Goal: Task Accomplishment & Management: Use online tool/utility

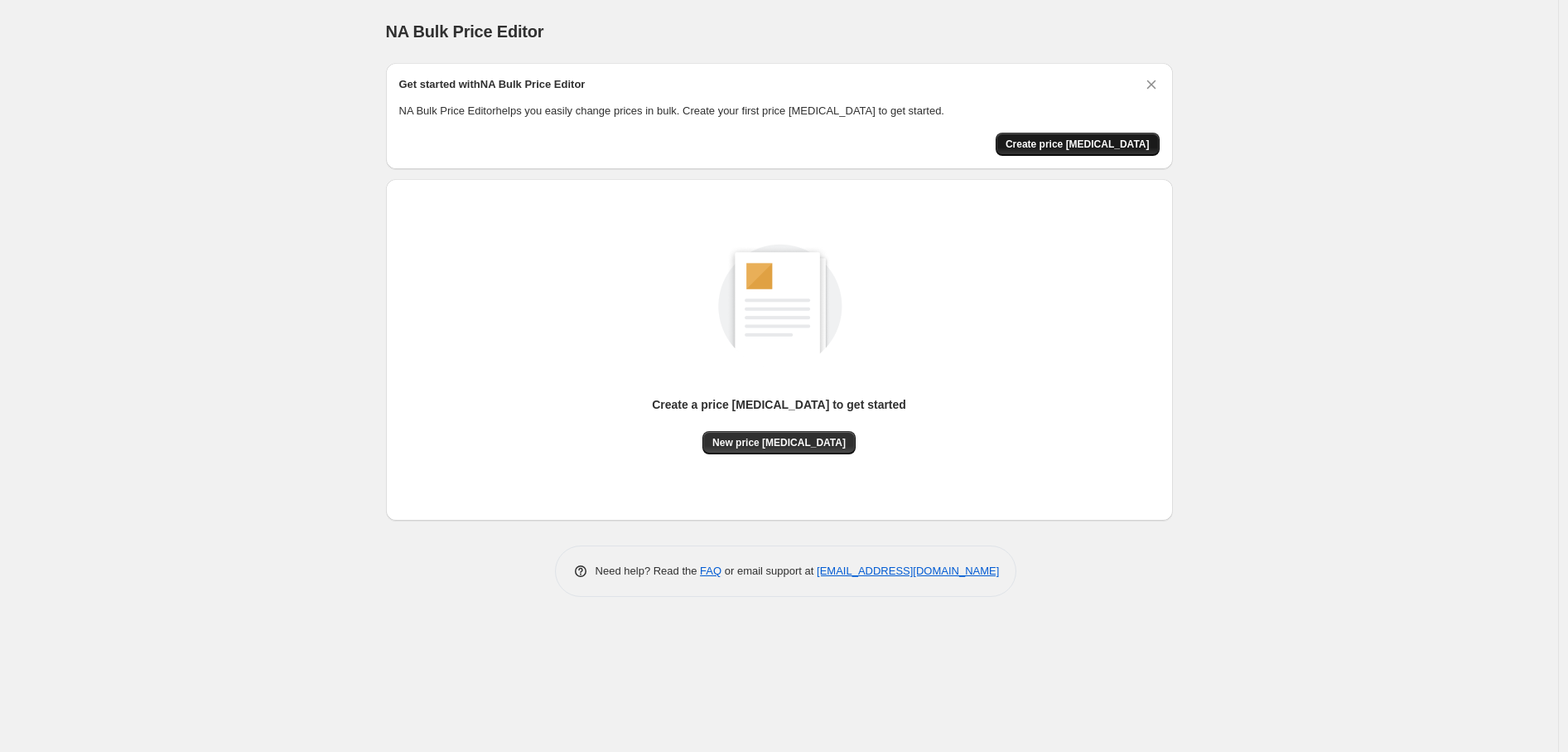
click at [1088, 154] on button "Create price [MEDICAL_DATA]" at bounding box center [1078, 144] width 164 height 23
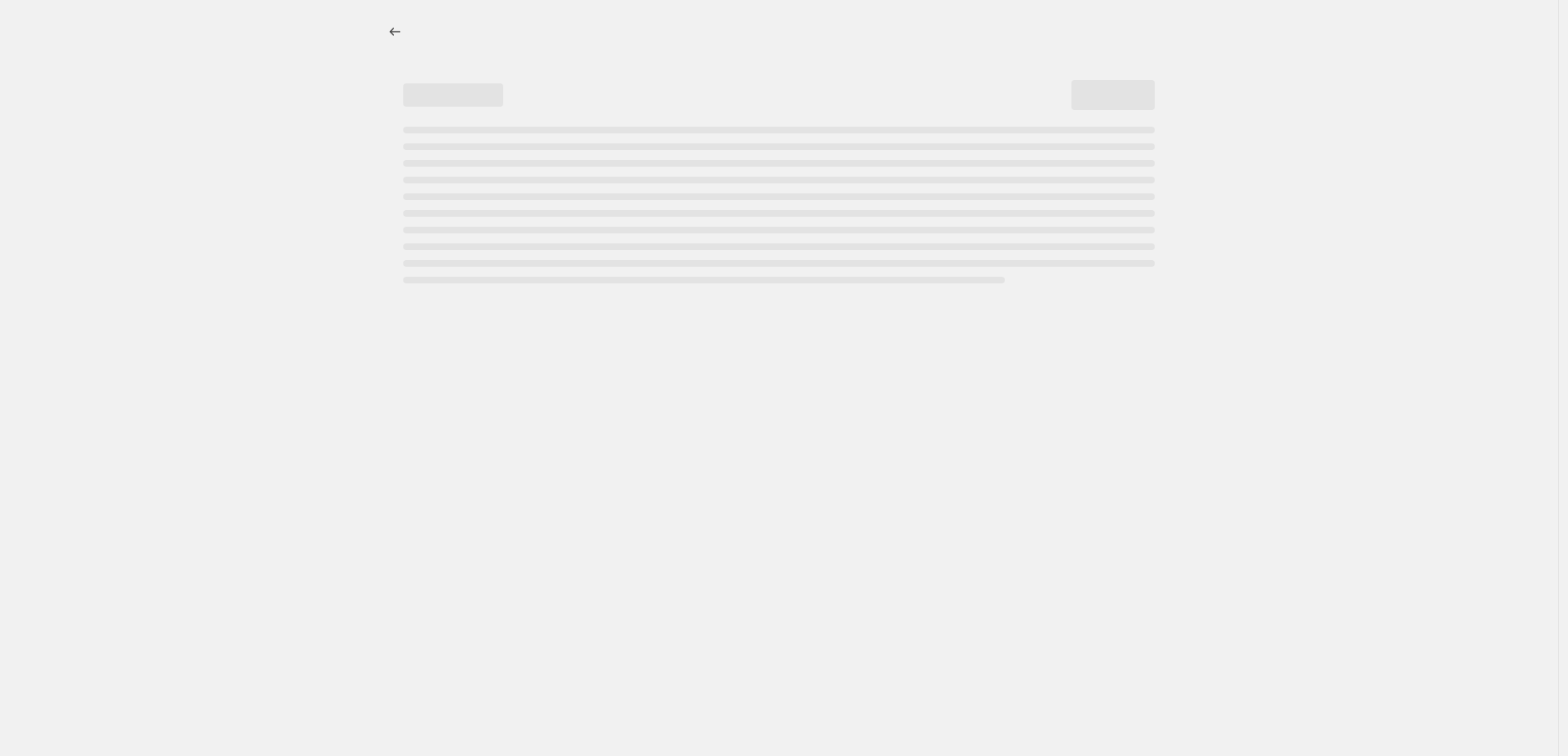
select select "percentage"
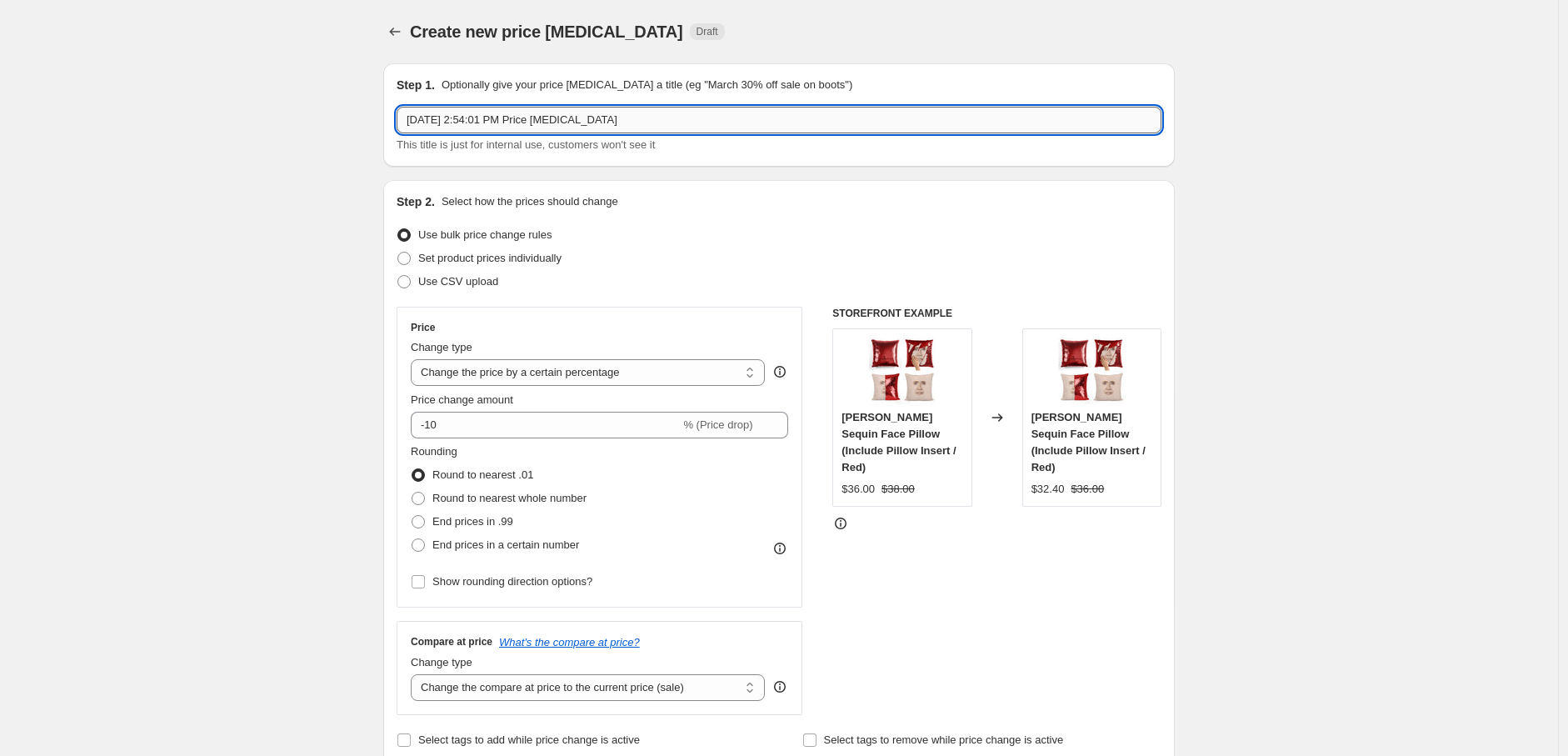
click at [595, 123] on input "[DATE] 2:54:01 PM Price [MEDICAL_DATA]" at bounding box center [779, 120] width 765 height 26
type input "Untamed Ego Price Increase"
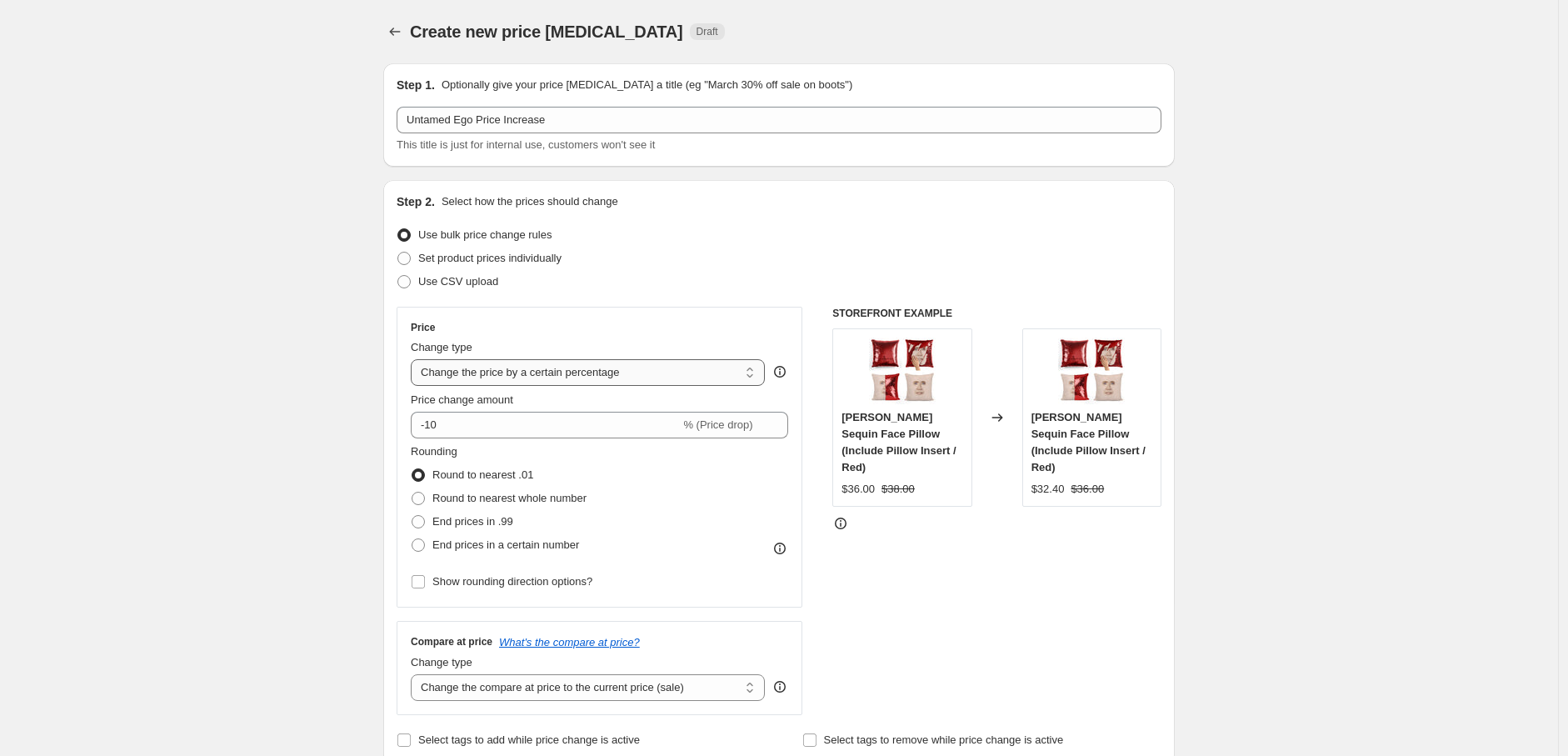
click at [617, 381] on select "Change the price to a certain amount Change the price by a certain amount Chang…" at bounding box center [588, 372] width 354 height 26
click at [635, 371] on select "Change the price to a certain amount Change the price by a certain amount Chang…" at bounding box center [588, 372] width 354 height 26
click at [539, 377] on select "Change the price to a certain amount Change the price by a certain amount Chang…" at bounding box center [588, 372] width 354 height 26
select select "to"
click at [415, 359] on select "Change the price to a certain amount Change the price by a certain amount Chang…" at bounding box center [588, 372] width 354 height 26
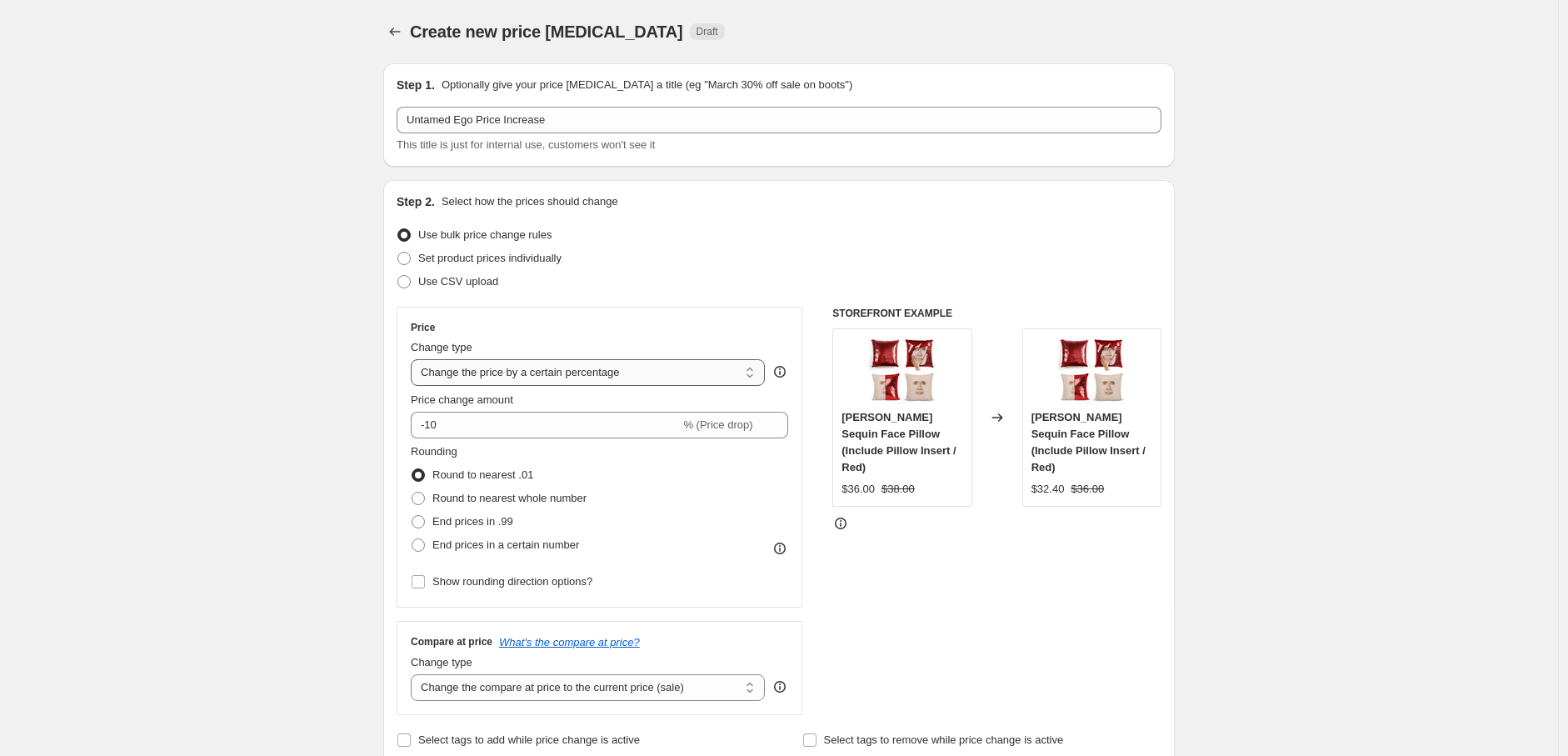
type input "80.00"
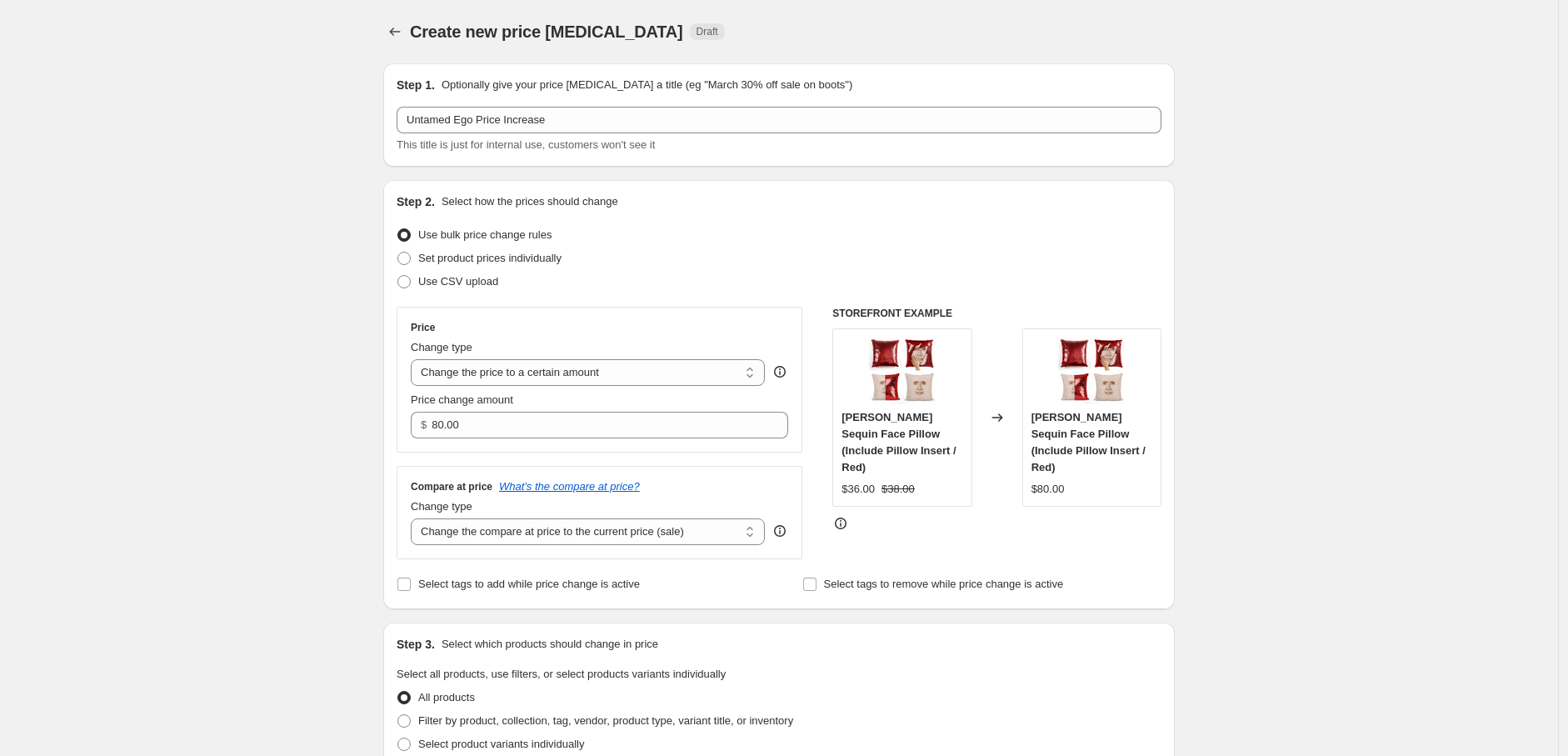
click at [788, 371] on icon at bounding box center [779, 371] width 16 height 16
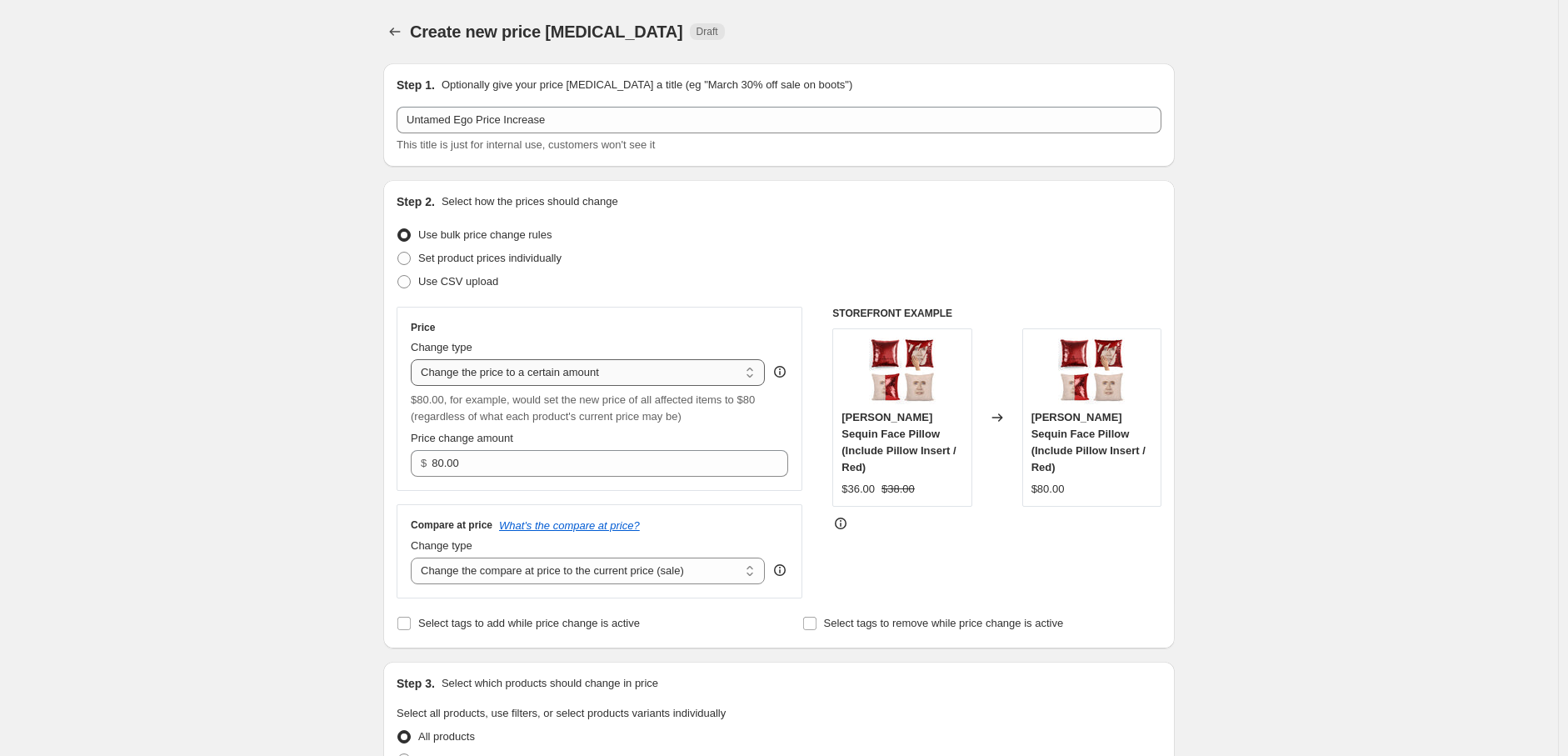
click at [645, 380] on select "Change the price to a certain amount Change the price by a certain amount Chang…" at bounding box center [588, 372] width 354 height 26
select select "by"
click at [415, 359] on select "Change the price to a certain amount Change the price by a certain amount Chang…" at bounding box center [588, 372] width 354 height 26
type input "-10.00"
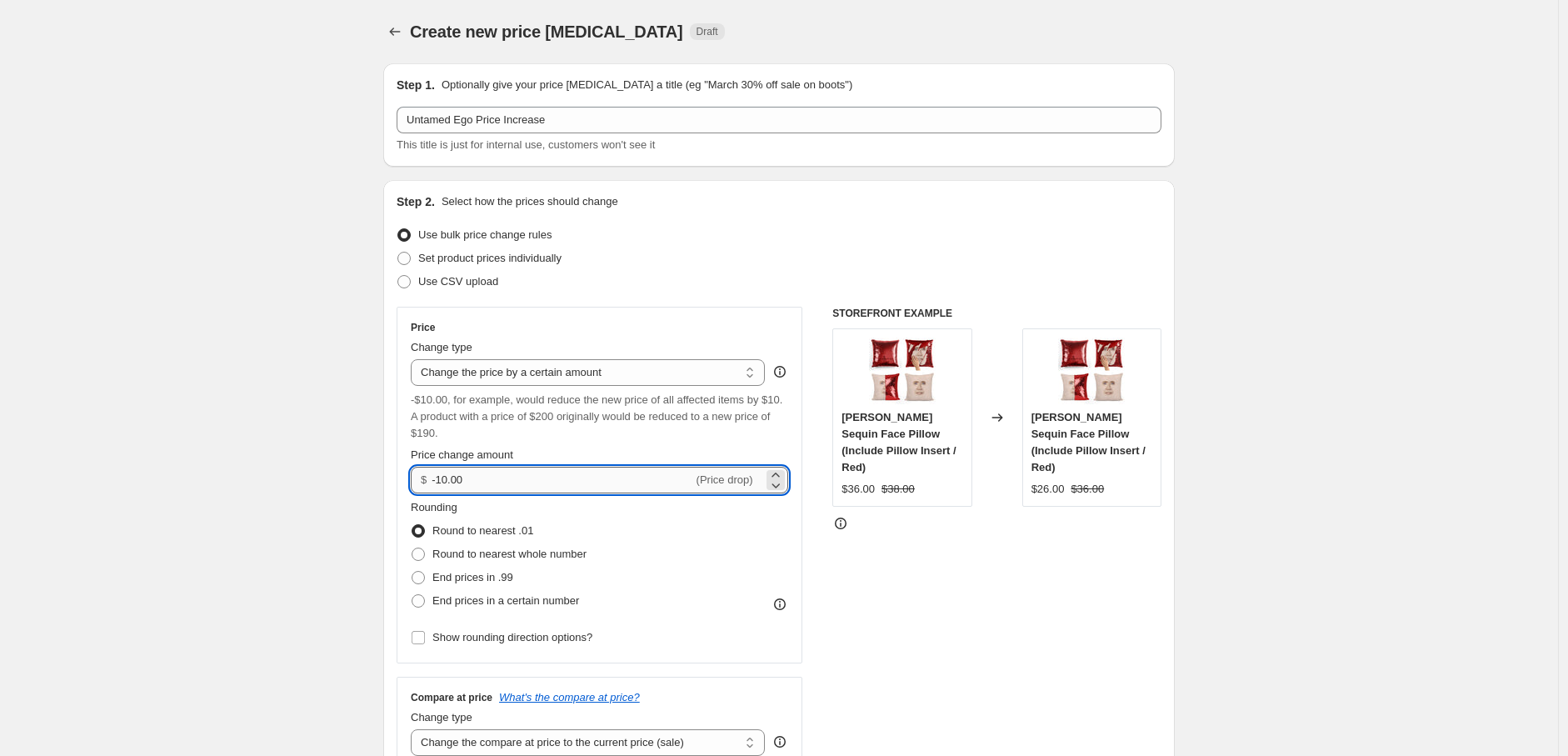
click at [495, 473] on input "-10.00" at bounding box center [562, 479] width 260 height 26
drag, startPoint x: 479, startPoint y: 480, endPoint x: 418, endPoint y: 479, distance: 61.0
click at [418, 479] on div "$ -10.00 (Price drop)" at bounding box center [600, 479] width 377 height 26
type input "8.00"
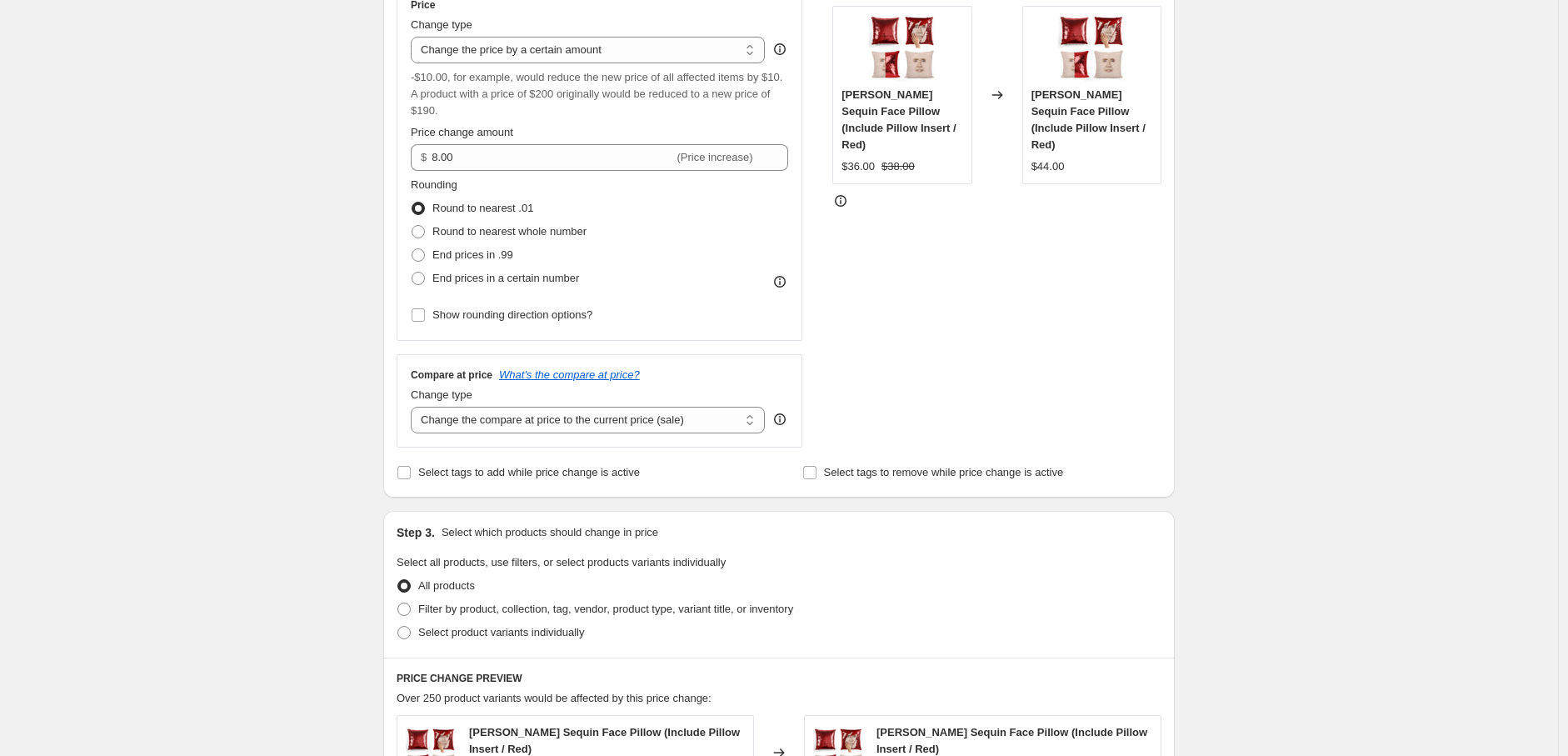
scroll to position [555, 0]
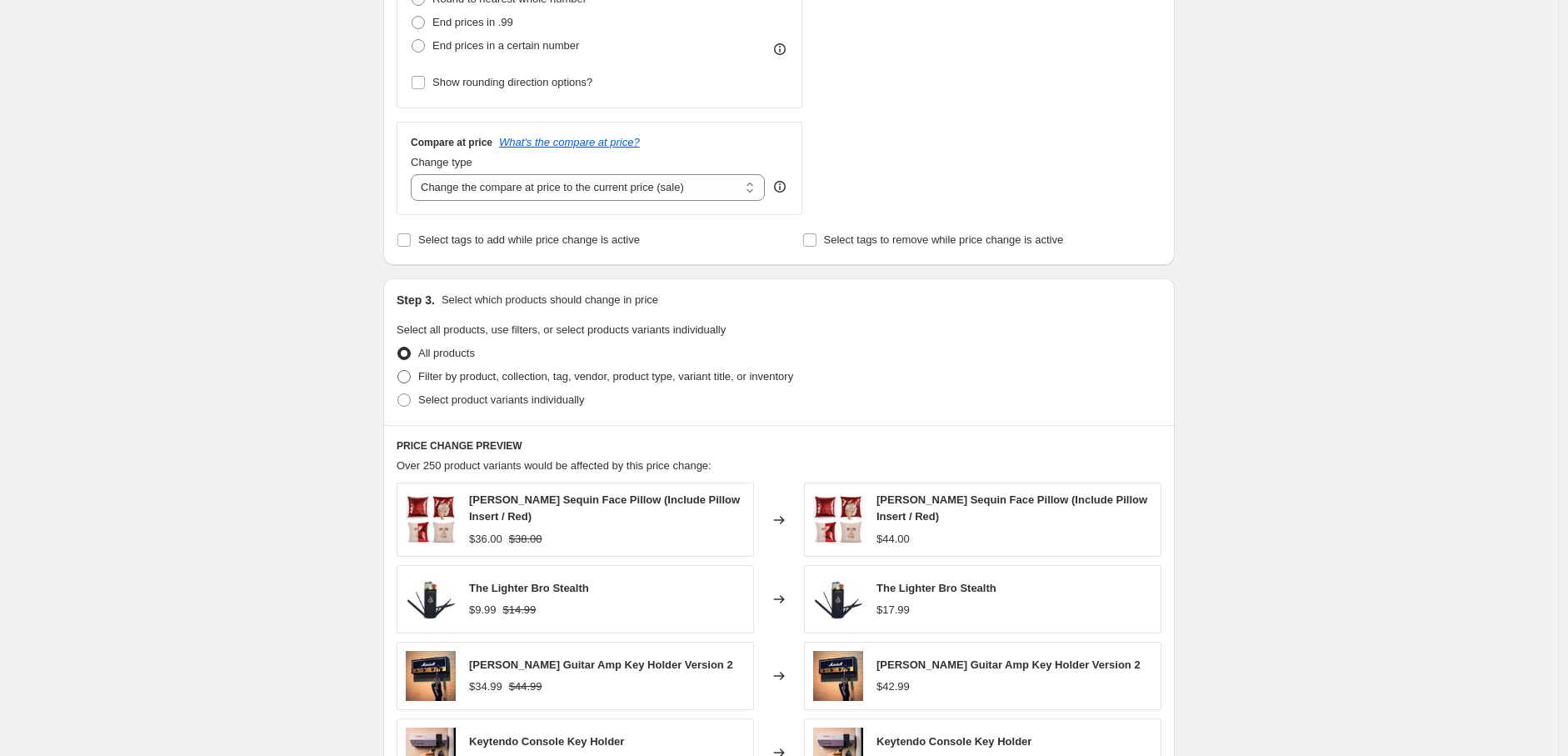
click at [629, 378] on span "Filter by product, collection, tag, vendor, product type, variant title, or inv…" at bounding box center [605, 377] width 375 height 13
click at [398, 371] on input "Filter by product, collection, tag, vendor, product type, variant title, or inv…" at bounding box center [397, 370] width 1 height 1
radio input "true"
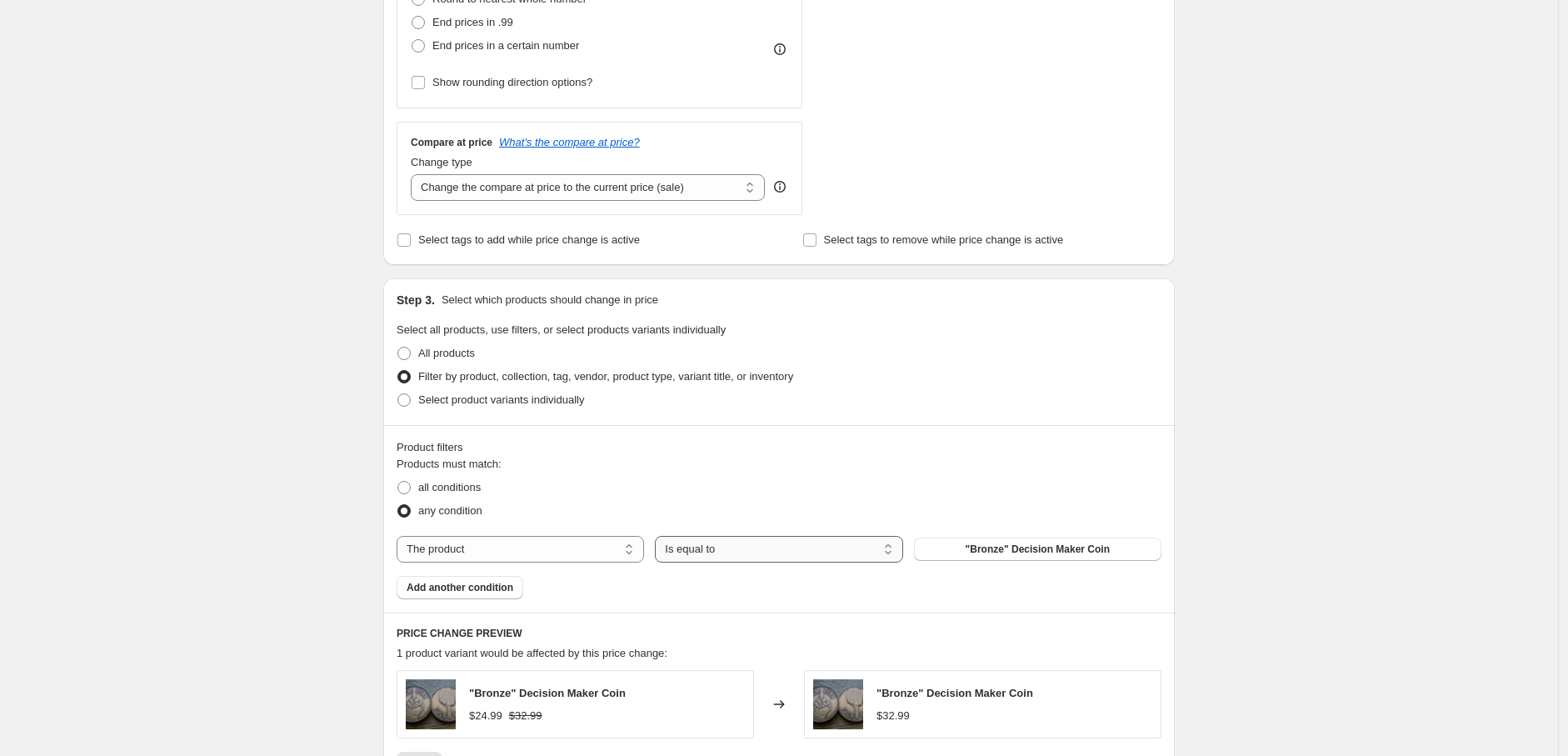
click at [759, 535] on select "Is equal to Is not equal to" at bounding box center [779, 548] width 248 height 26
click at [761, 540] on select "Is equal to Is not equal to" at bounding box center [779, 548] width 248 height 26
click at [539, 552] on select "The product The product's collection The product's tag The product's vendor The…" at bounding box center [520, 548] width 248 height 26
select select "vendor"
click at [998, 549] on button "Beer Pressure" at bounding box center [1037, 549] width 248 height 24
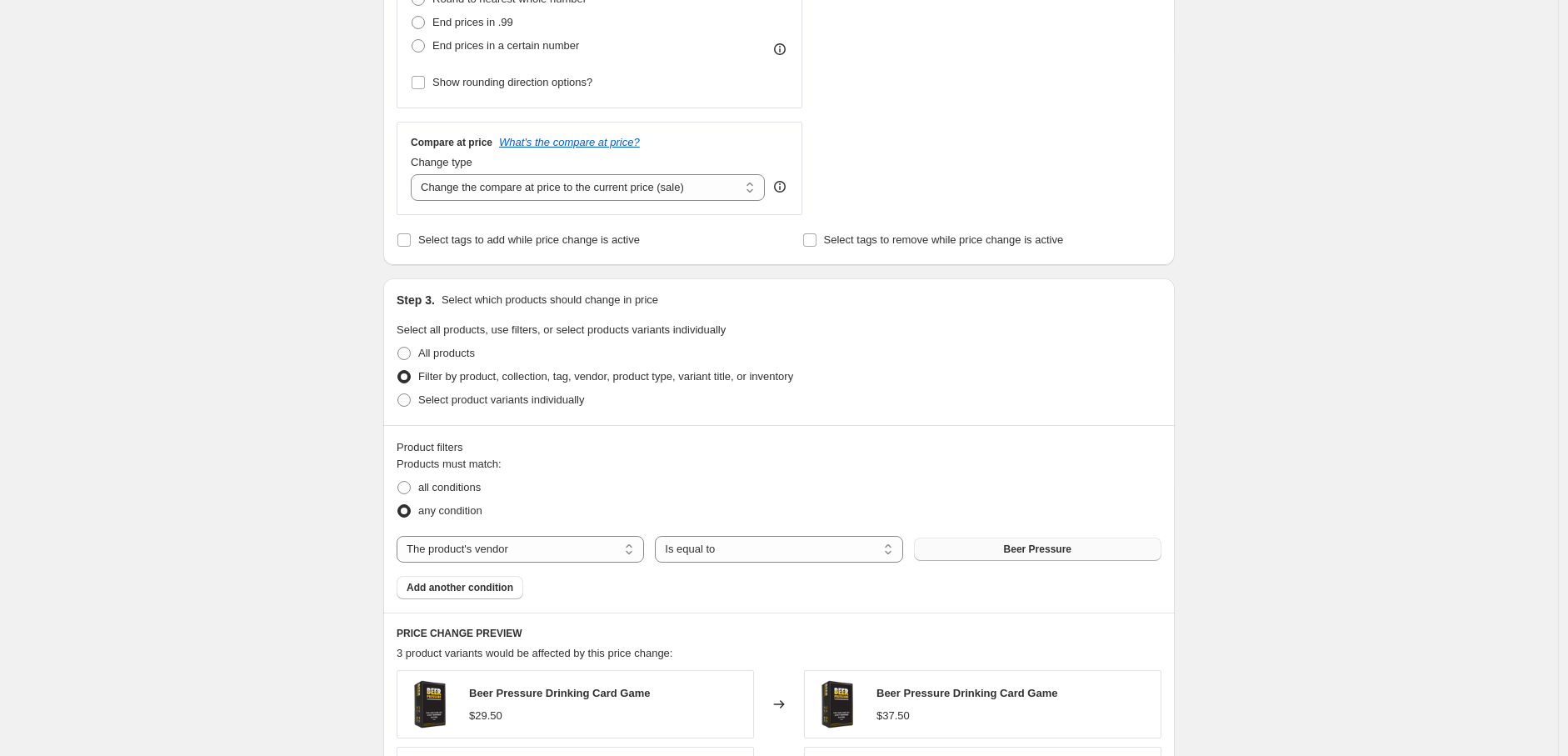
scroll to position [0, 0]
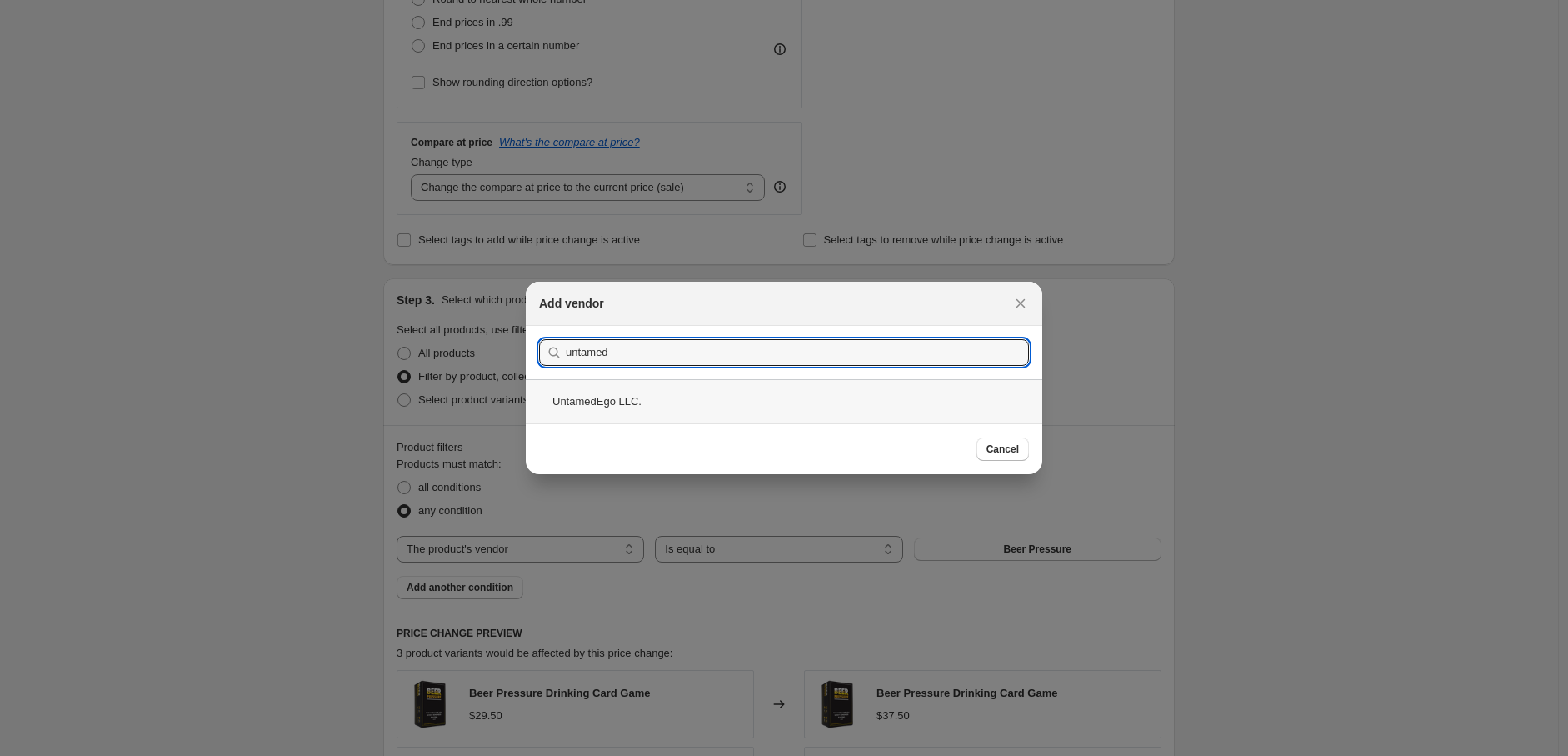
type input "untamed"
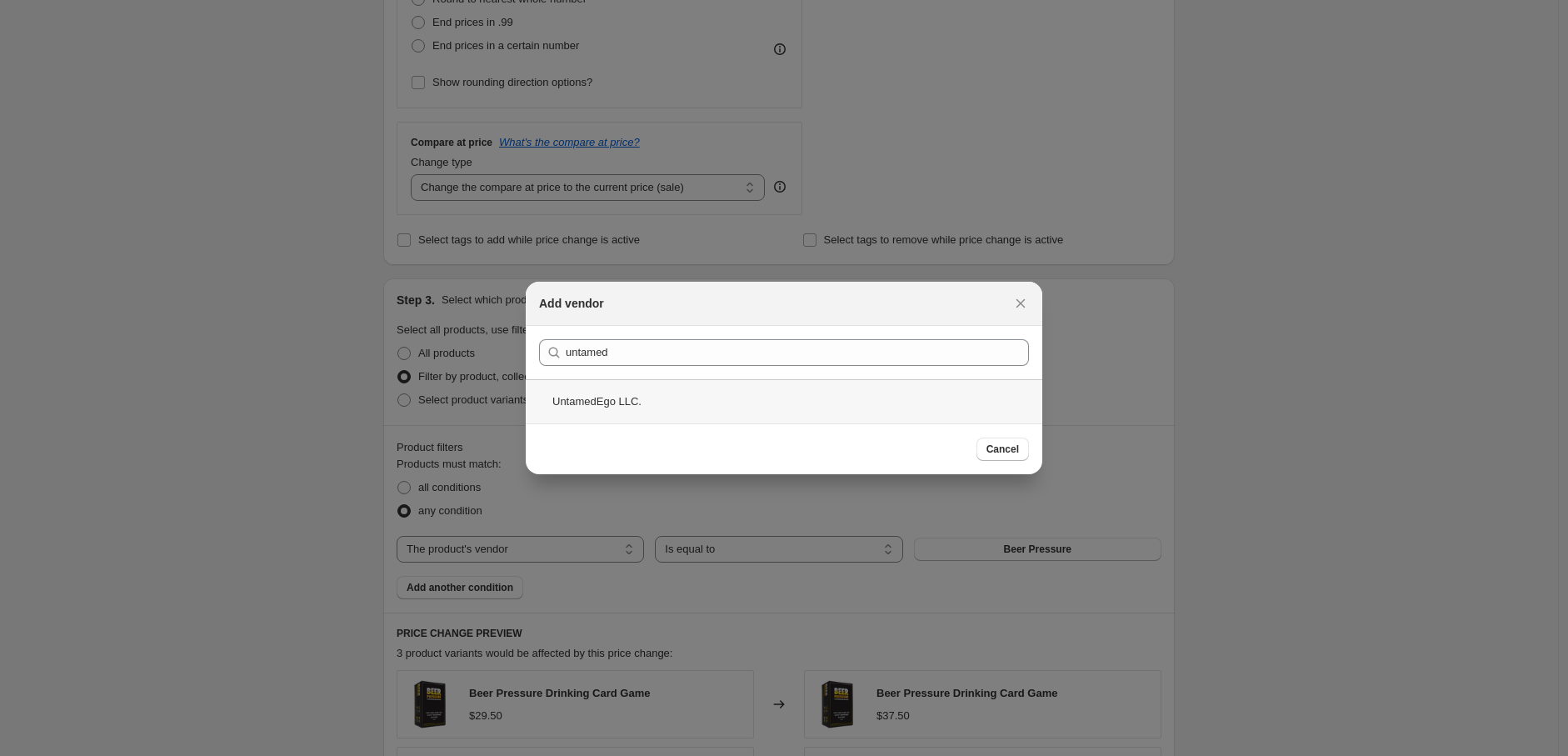
click at [643, 402] on div "UntamedEgo LLC." at bounding box center [783, 401] width 516 height 44
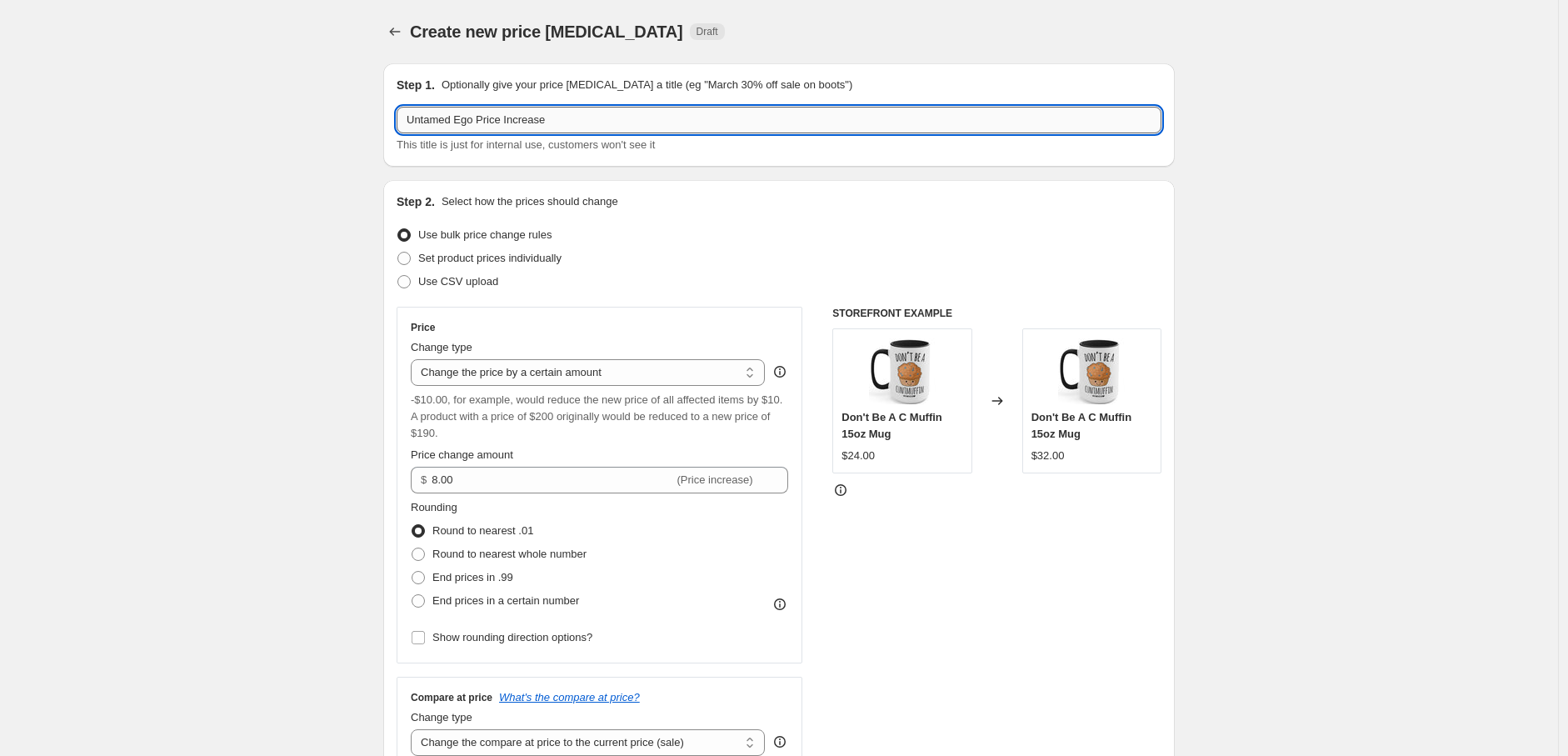
click at [485, 115] on input "Untamed Ego Price Increase" at bounding box center [779, 120] width 765 height 26
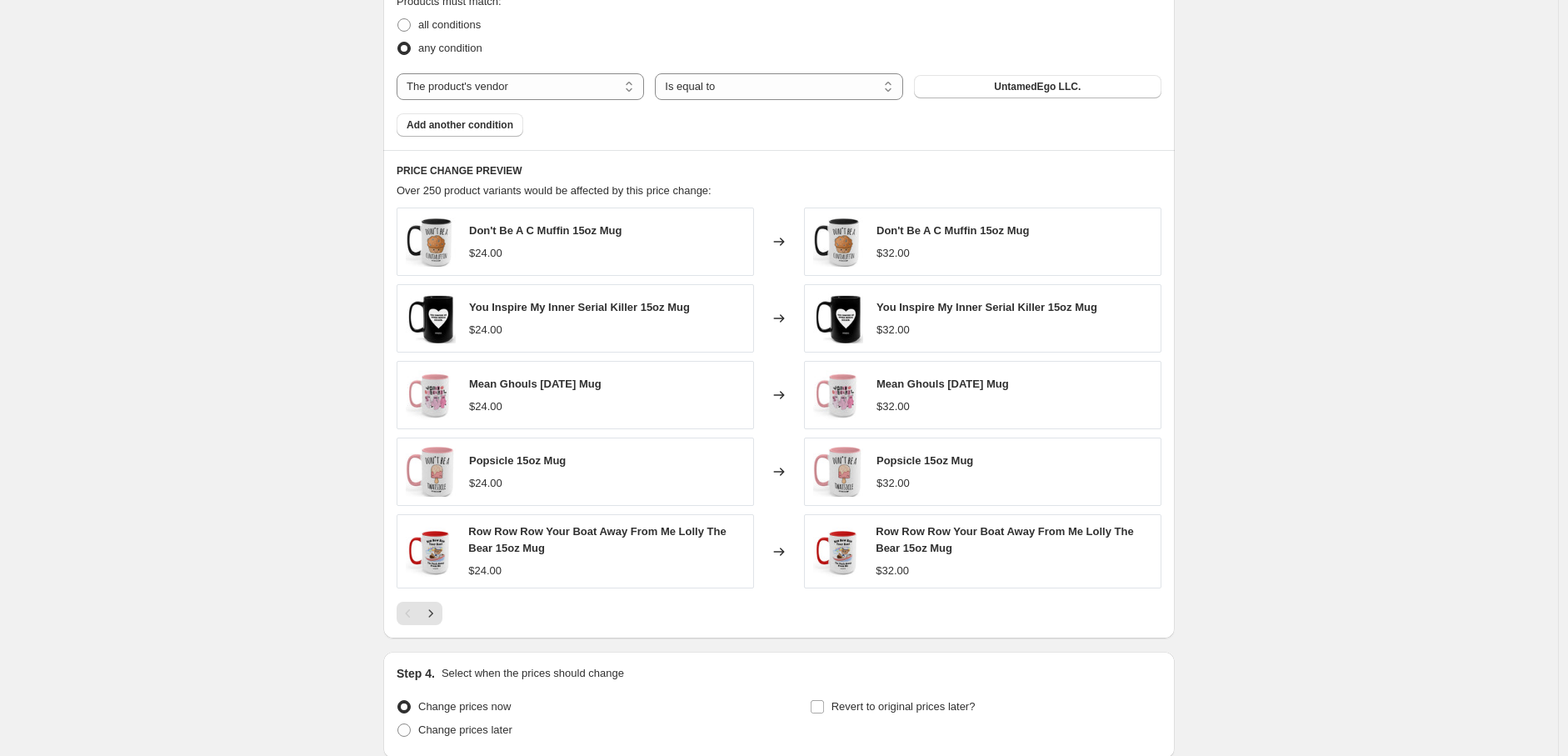
scroll to position [1018, 0]
type input "Untamed Ego $8 Price Increase"
click at [431, 613] on icon "Next" at bounding box center [430, 613] width 16 height 16
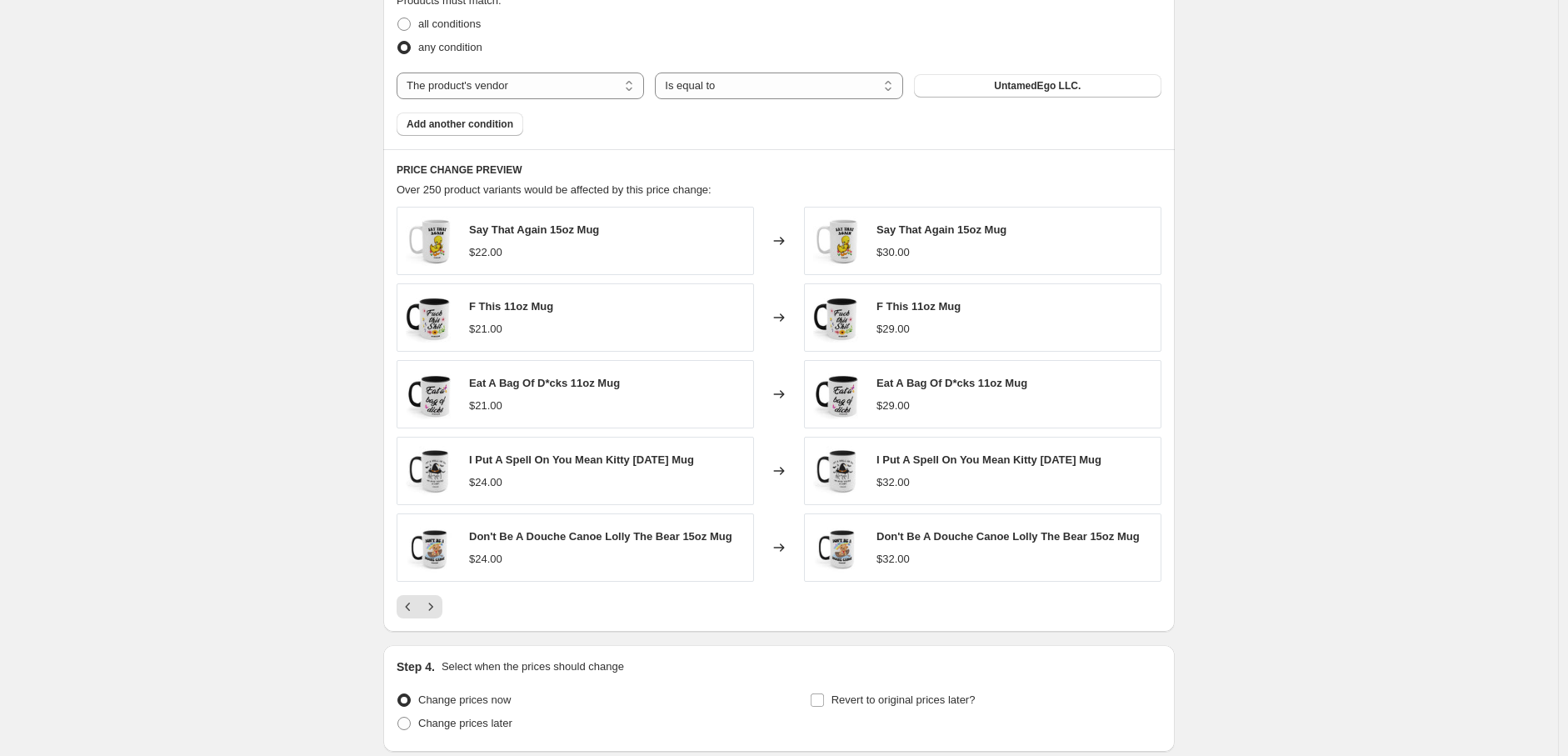
click at [448, 607] on div at bounding box center [779, 606] width 765 height 24
click at [433, 607] on icon "Next" at bounding box center [431, 607] width 5 height 7
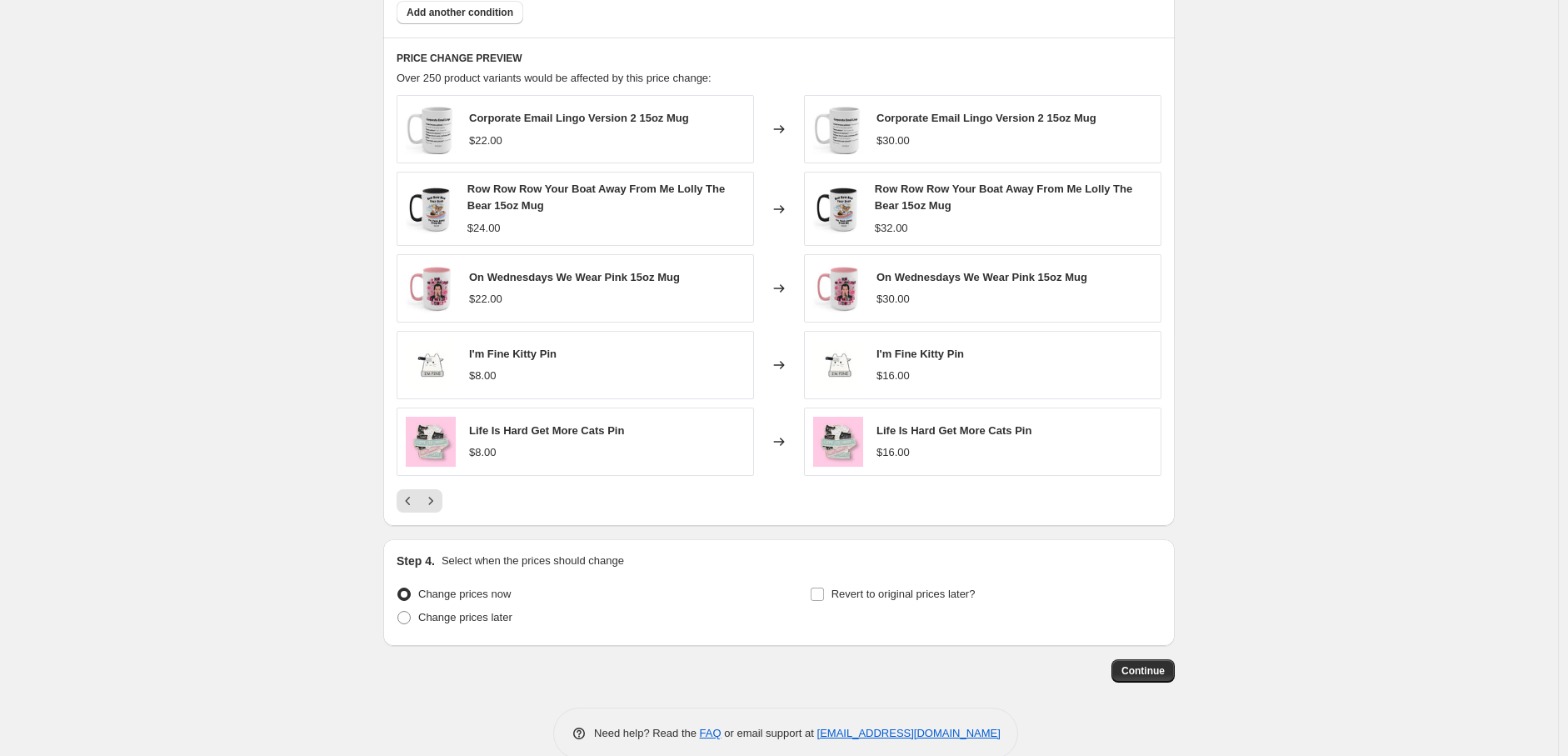
scroll to position [1158, 0]
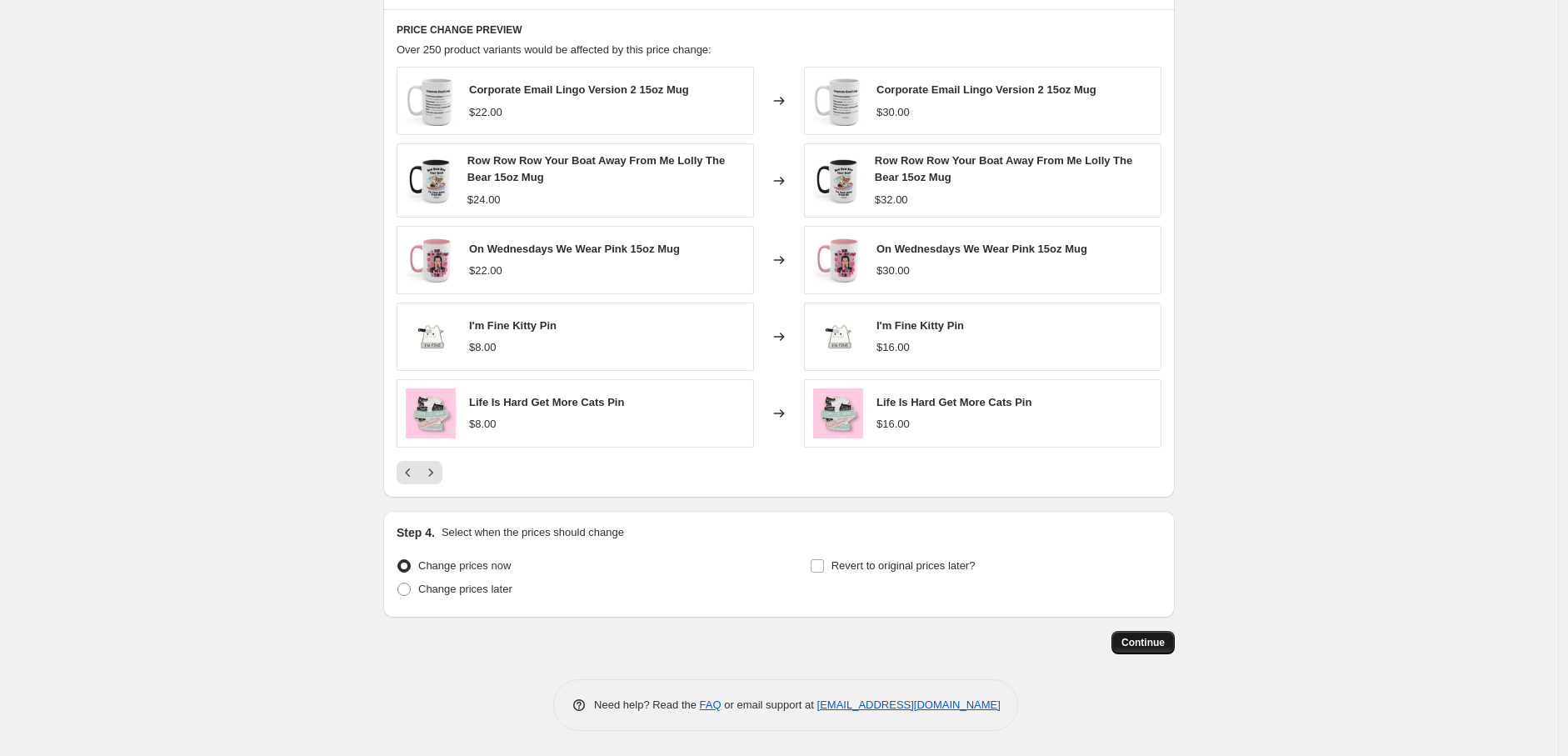
click at [1122, 651] on button "Continue" at bounding box center [1143, 643] width 64 height 24
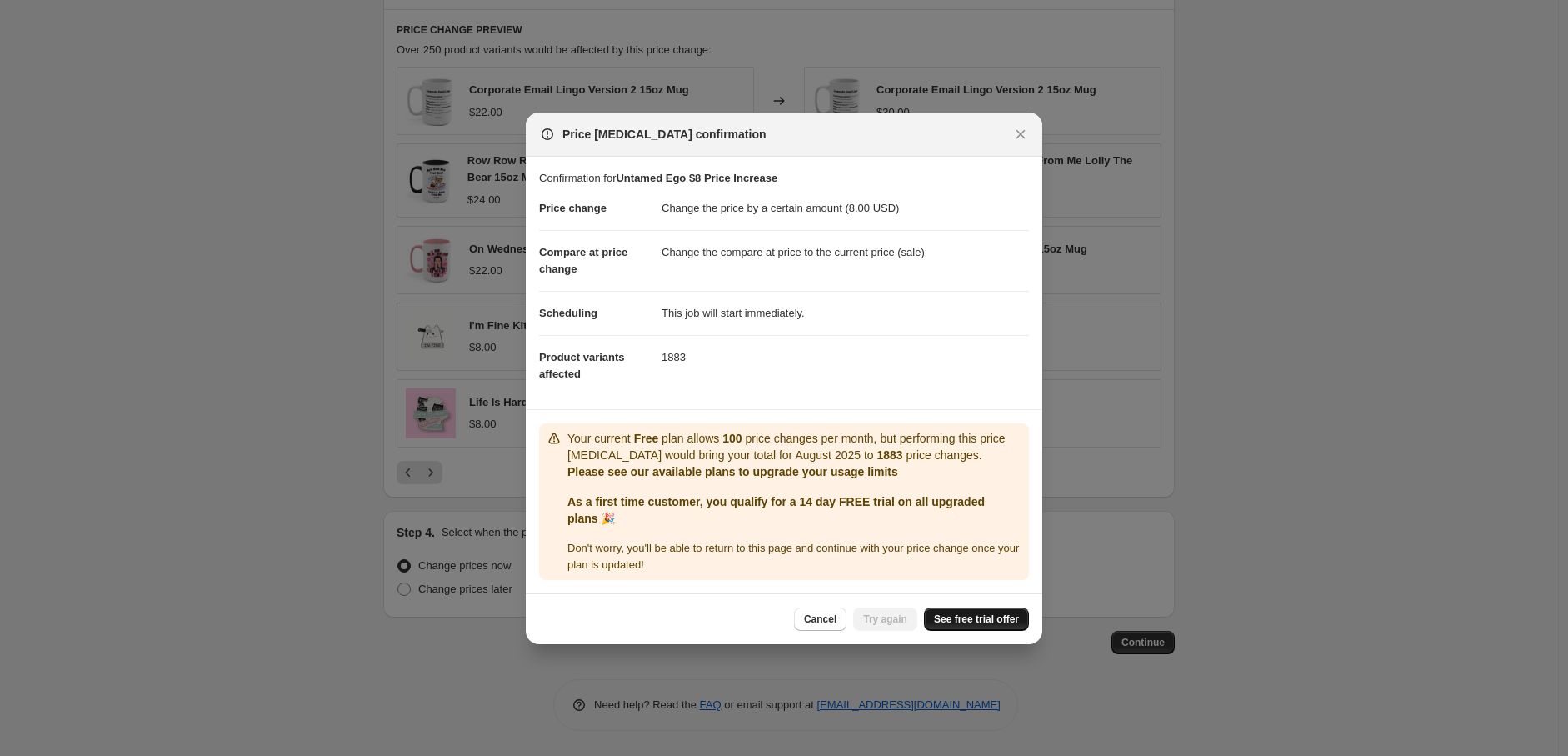
click at [989, 625] on span "See free trial offer" at bounding box center [976, 619] width 85 height 14
click at [818, 615] on span "Cancel" at bounding box center [820, 619] width 33 height 14
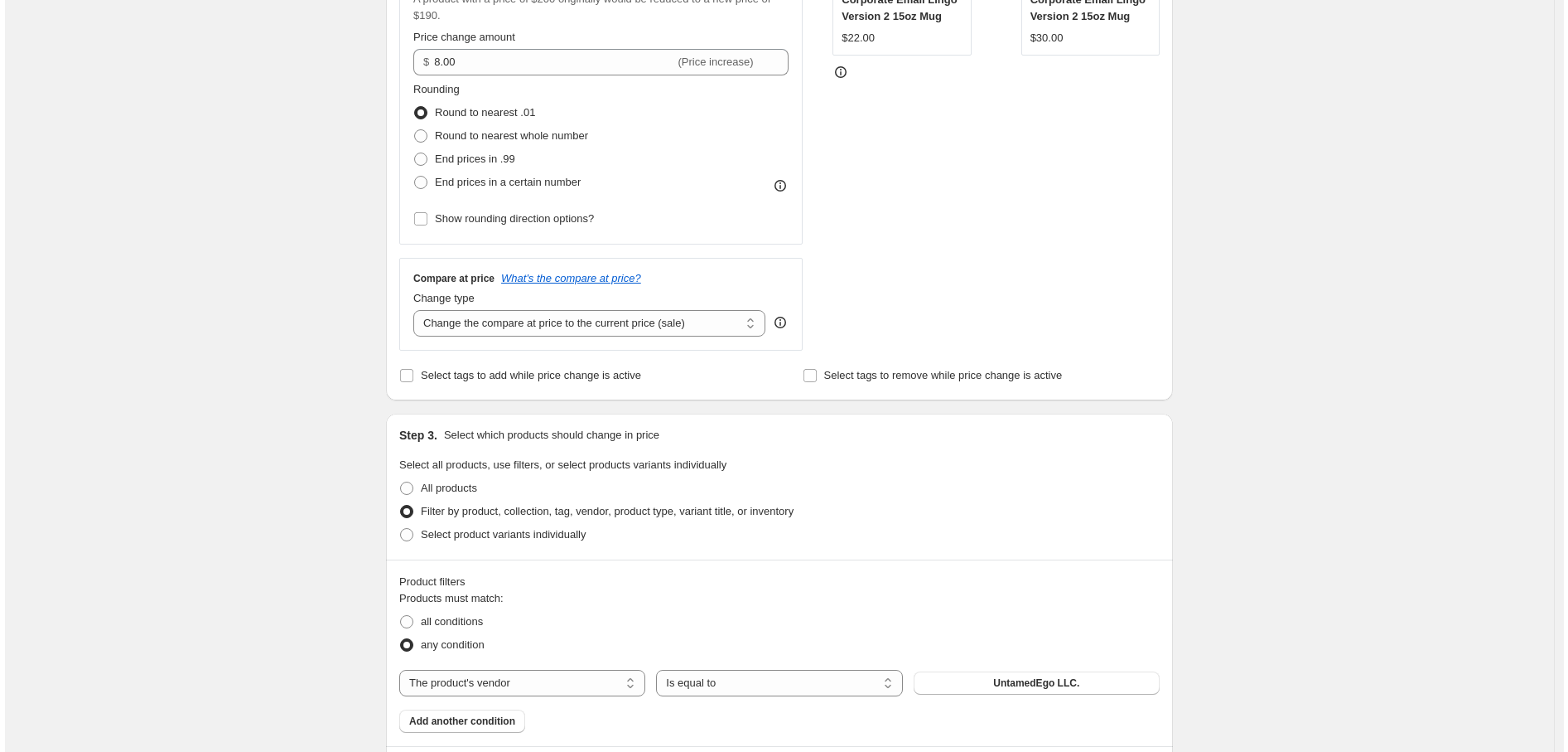
scroll to position [0, 0]
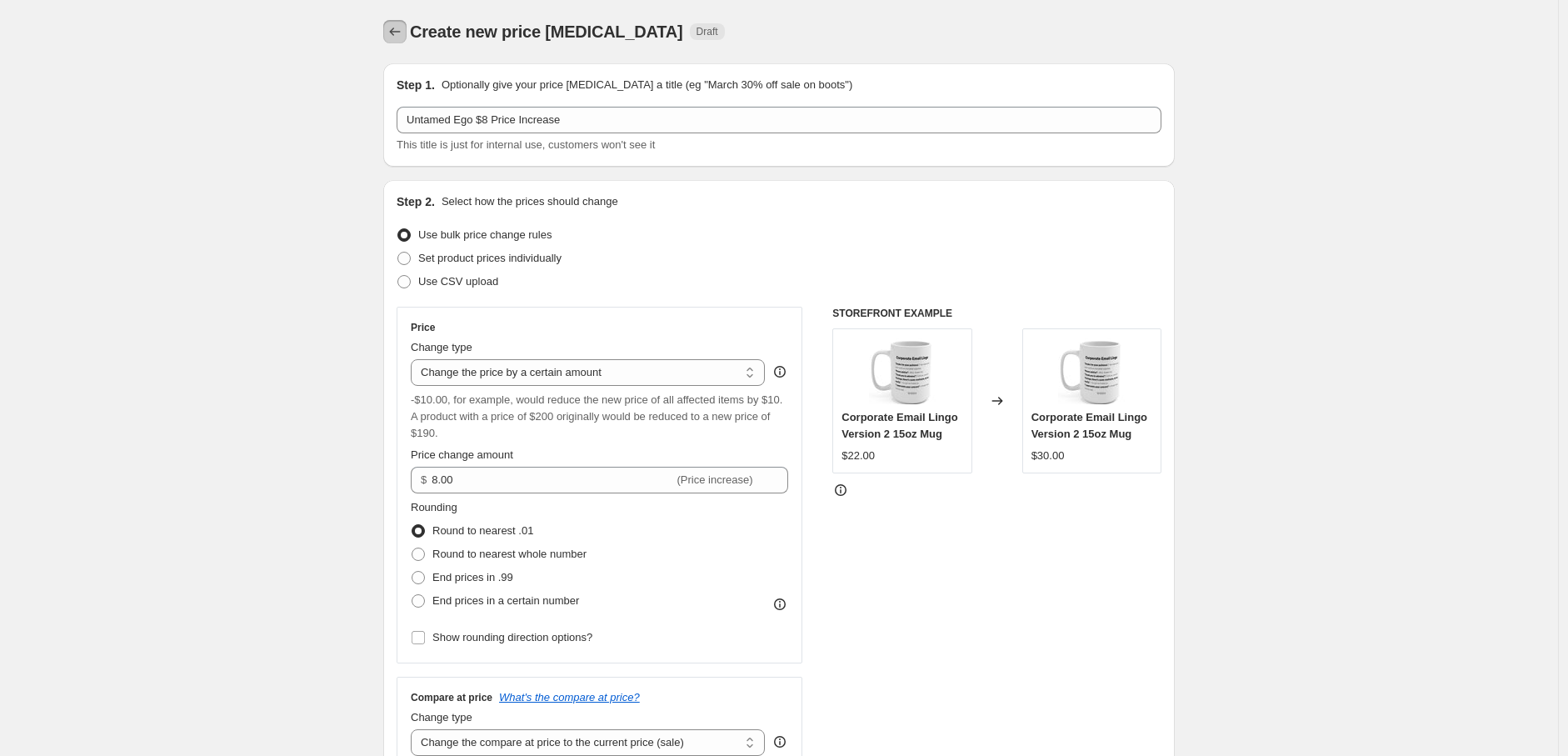
click at [397, 34] on icon "Price change jobs" at bounding box center [395, 32] width 16 height 16
